Goal: Transaction & Acquisition: Purchase product/service

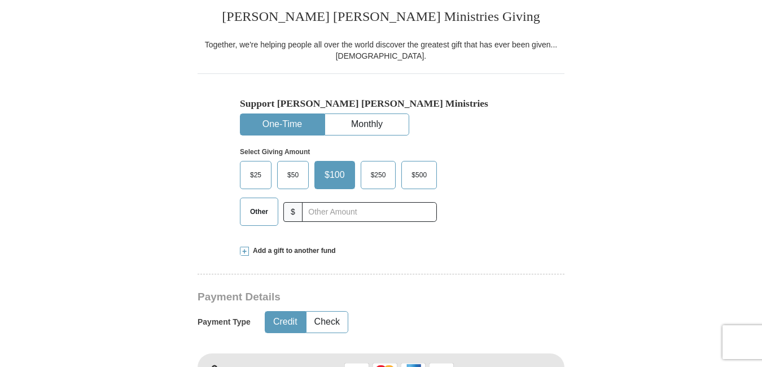
scroll to position [299, 0]
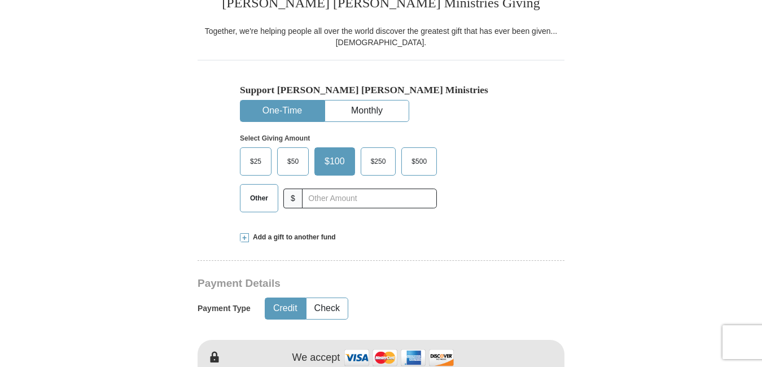
click at [261, 195] on span "Other" at bounding box center [258, 198] width 29 height 17
click at [0, 0] on input "Other" at bounding box center [0, 0] width 0 height 0
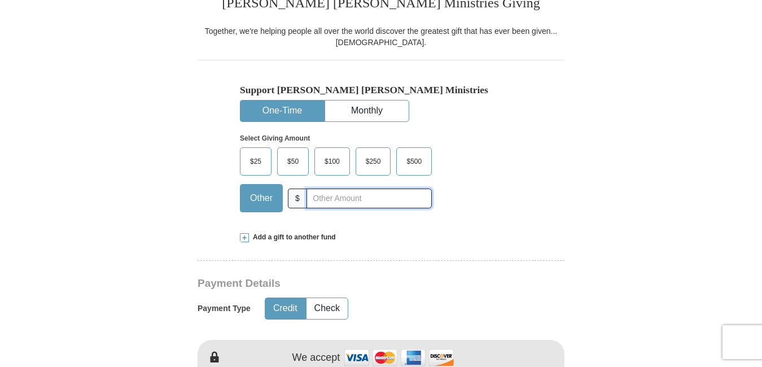
click at [317, 200] on input "text" at bounding box center [368, 199] width 125 height 20
type input "200.00"
click at [280, 305] on button "Credit" at bounding box center [285, 308] width 40 height 21
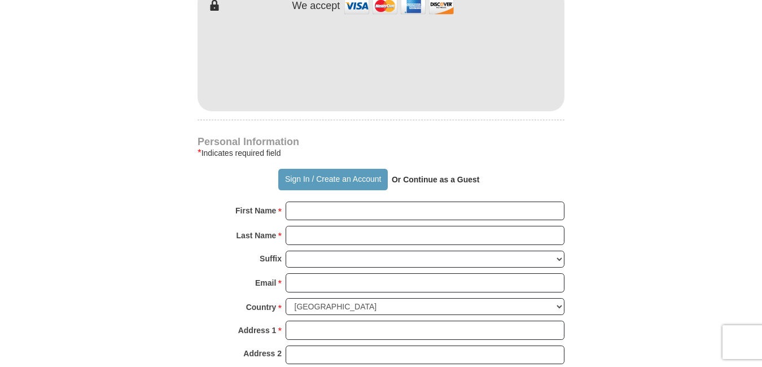
scroll to position [684, 0]
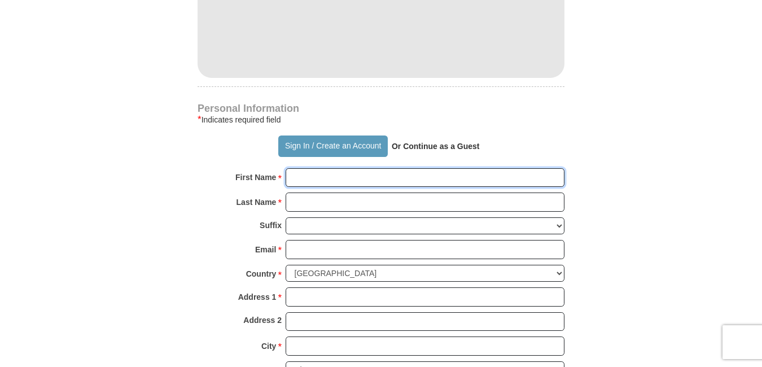
click at [308, 176] on input "First Name *" at bounding box center [425, 177] width 279 height 19
type input "[PERSON_NAME]"
click at [301, 203] on input "Last Name *" at bounding box center [425, 201] width 279 height 19
type input "Seabeck"
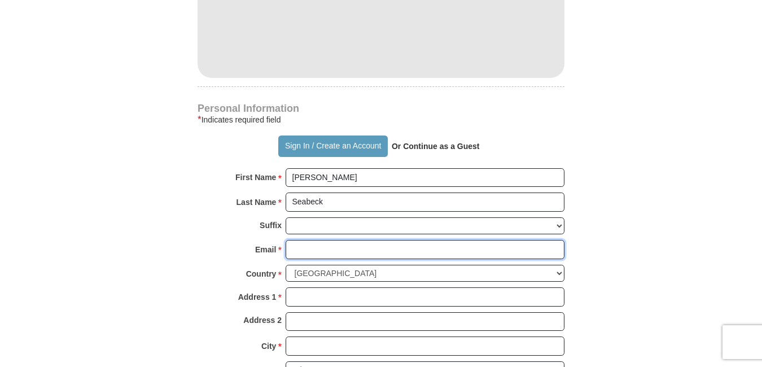
type input "[EMAIL_ADDRESS][DOMAIN_NAME]"
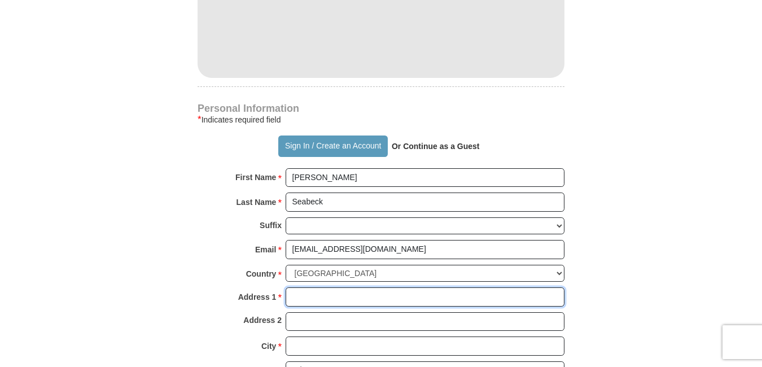
type input "[STREET_ADDRESS]"
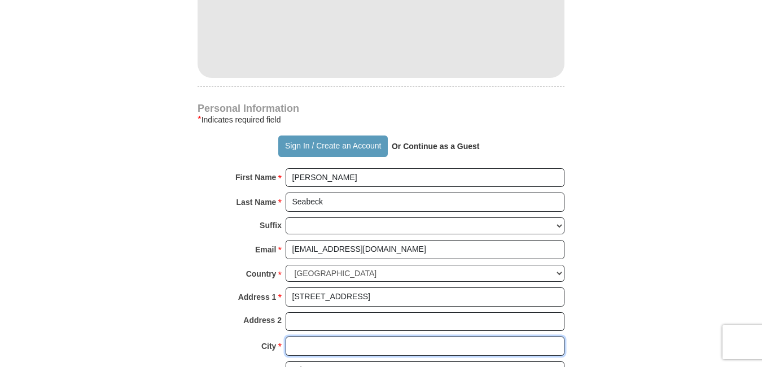
type input "Colville"
select select "WA"
type input "99114"
type input "5092702169"
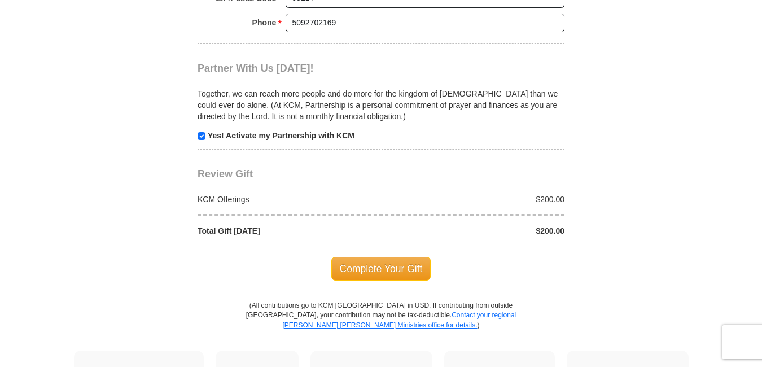
scroll to position [1089, 0]
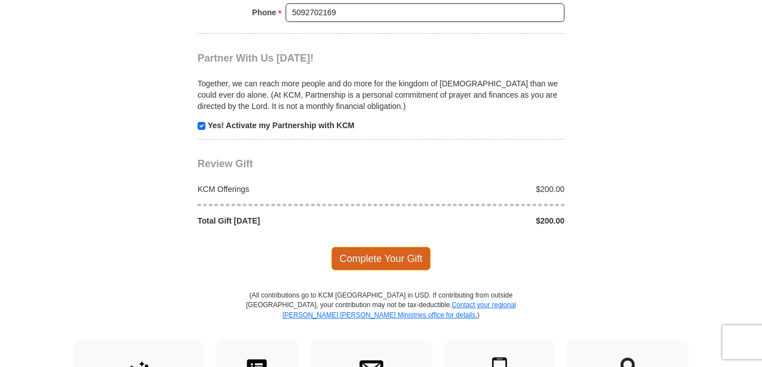
click at [389, 257] on span "Complete Your Gift" at bounding box center [381, 259] width 100 height 24
